Goal: Check status: Check status

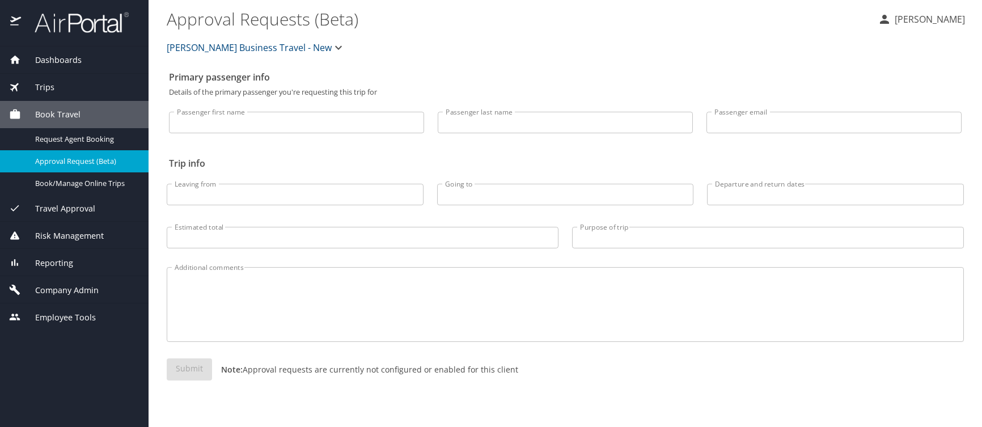
click at [52, 85] on div "Trips" at bounding box center [74, 87] width 130 height 12
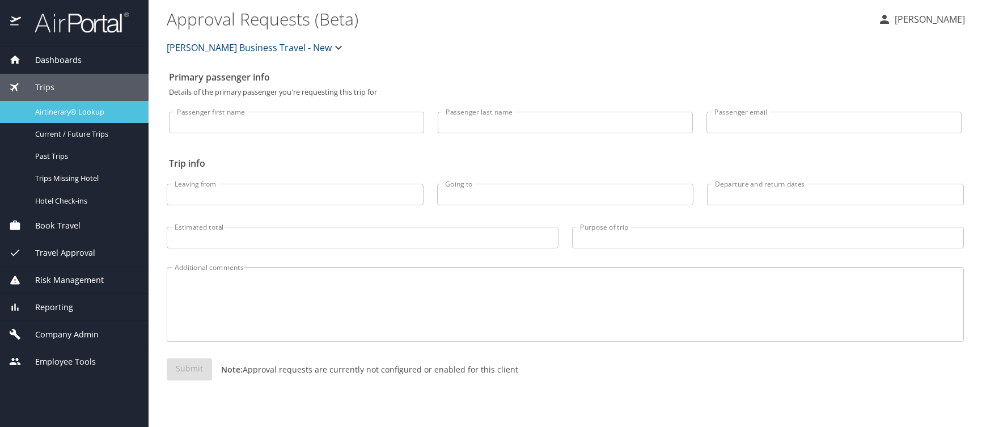
click at [57, 107] on span "Airtinerary® Lookup" at bounding box center [85, 112] width 100 height 11
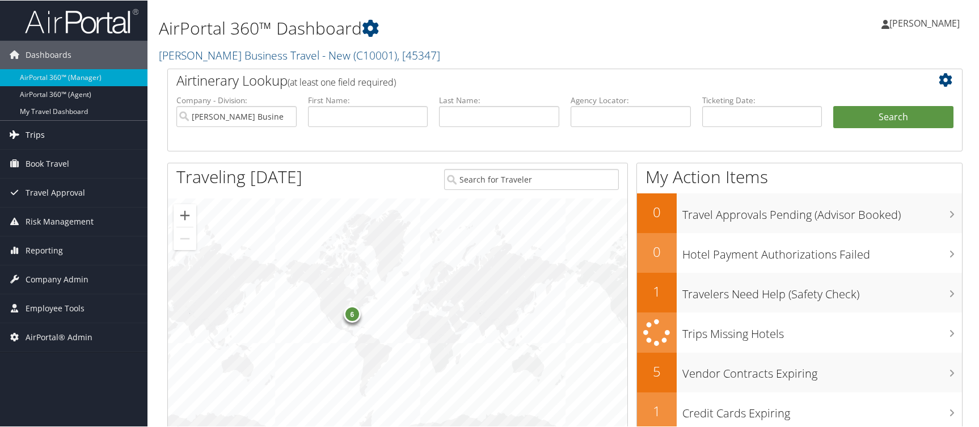
click at [39, 131] on span "Trips" at bounding box center [35, 134] width 19 height 28
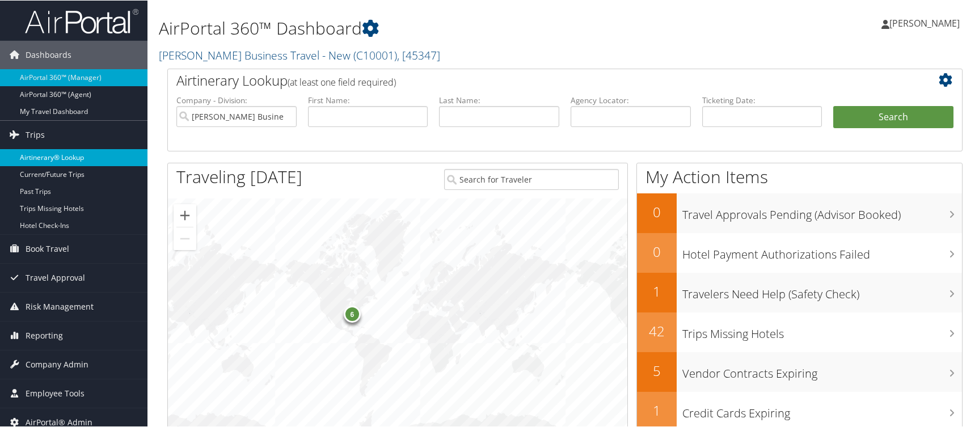
click at [91, 160] on link "Airtinerary® Lookup" at bounding box center [73, 157] width 147 height 17
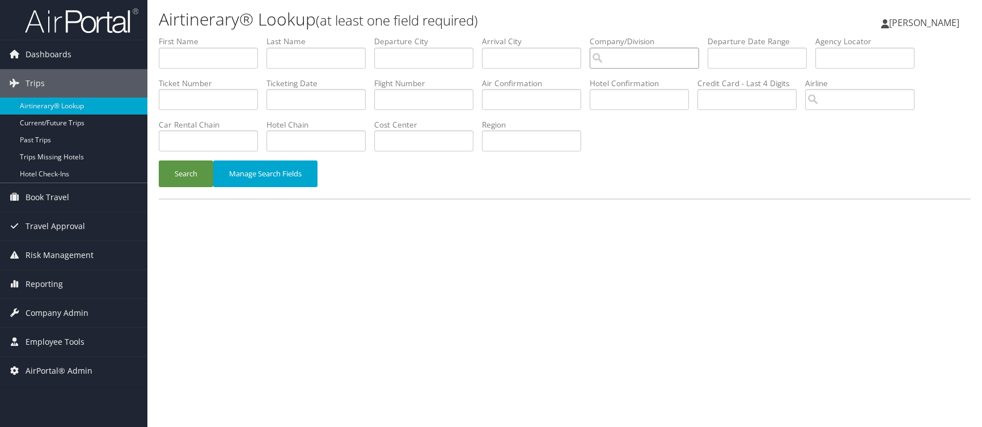
click at [590, 48] on input "search" at bounding box center [644, 58] width 109 height 21
click at [532, 64] on div "Domo, Inc. (7411)" at bounding box center [540, 63] width 83 height 11
type input "Domo, Inc."
click at [366, 89] on input "text" at bounding box center [315, 99] width 99 height 21
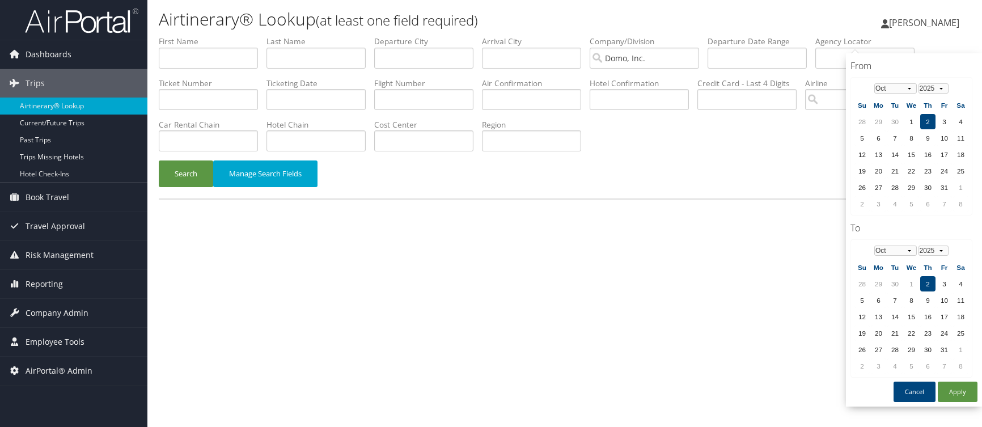
click at [931, 114] on td "2" at bounding box center [927, 121] width 15 height 15
click at [930, 276] on td "2" at bounding box center [927, 283] width 15 height 15
click at [962, 382] on button "Apply" at bounding box center [958, 392] width 40 height 20
type input "[DATE]"
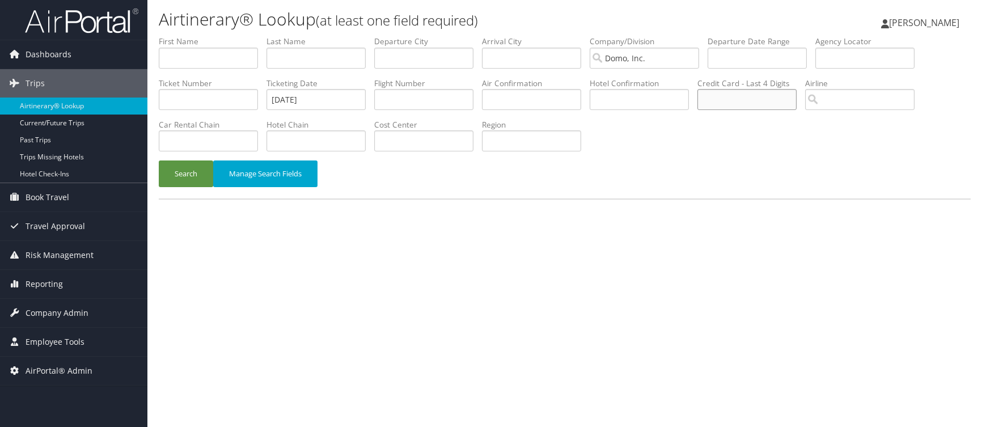
click at [697, 89] on input "text" at bounding box center [746, 99] width 99 height 21
type input "1302"
click at [178, 160] on button "Search" at bounding box center [186, 173] width 54 height 27
